Goal: Task Accomplishment & Management: Use online tool/utility

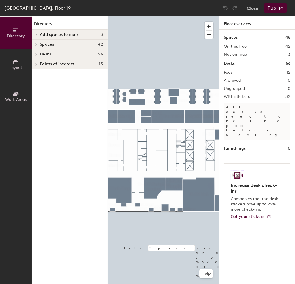
click at [16, 95] on icon at bounding box center [15, 94] width 4 height 4
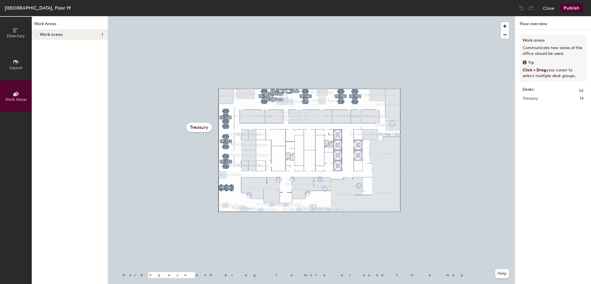
click at [295, 16] on div at bounding box center [311, 16] width 407 height 0
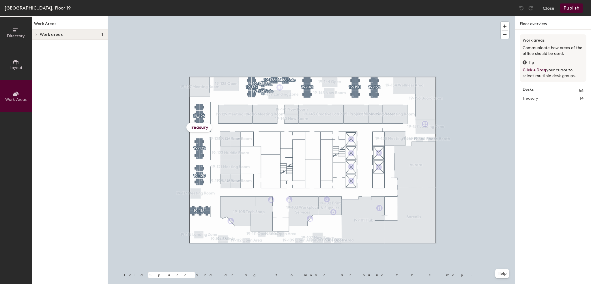
click at [37, 36] on div at bounding box center [36, 35] width 8 height 10
click at [17, 99] on span "Work Areas" at bounding box center [15, 99] width 21 height 5
click at [200, 16] on div at bounding box center [311, 16] width 407 height 0
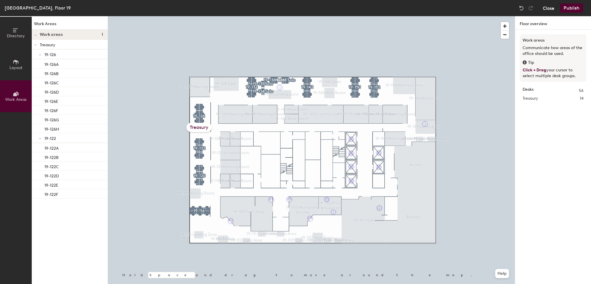
click at [295, 10] on button "Close" at bounding box center [549, 7] width 12 height 9
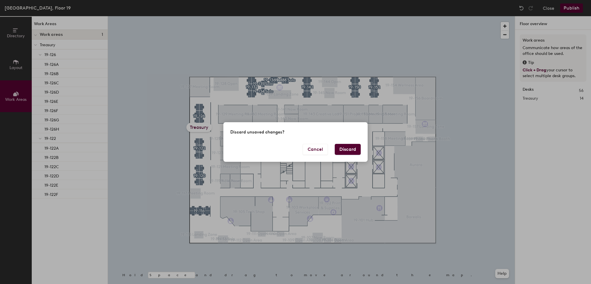
click at [295, 147] on button "Discard" at bounding box center [348, 149] width 26 height 11
